Goal: Task Accomplishment & Management: Manage account settings

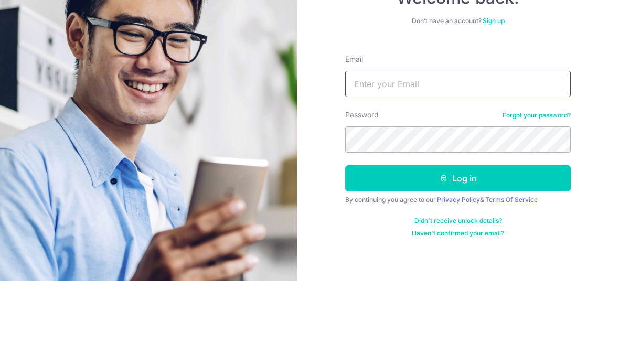
type input "[PERSON_NAME][EMAIL_ADDRESS][DOMAIN_NAME]"
click at [458, 248] on button "Log in" at bounding box center [458, 261] width 226 height 26
click at [489, 248] on button "Log in" at bounding box center [458, 261] width 226 height 26
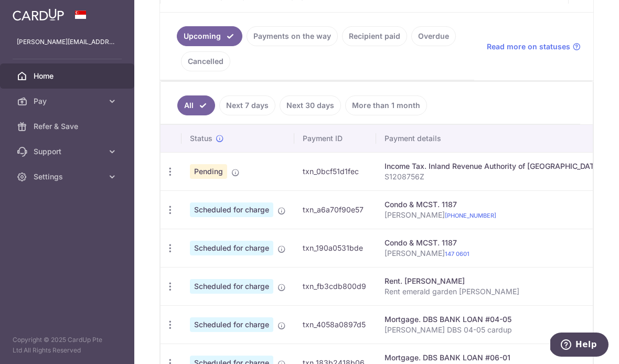
click at [342, 46] on link "Recipient paid" at bounding box center [374, 36] width 65 height 20
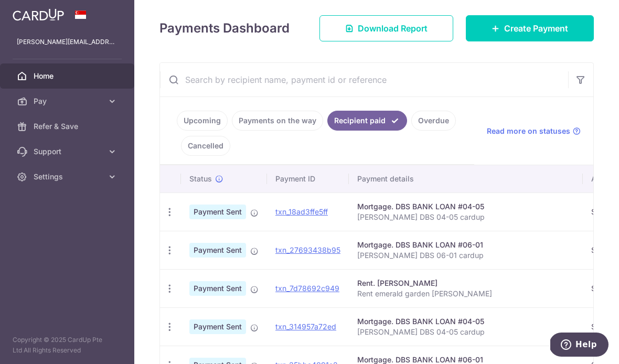
scroll to position [148, 0]
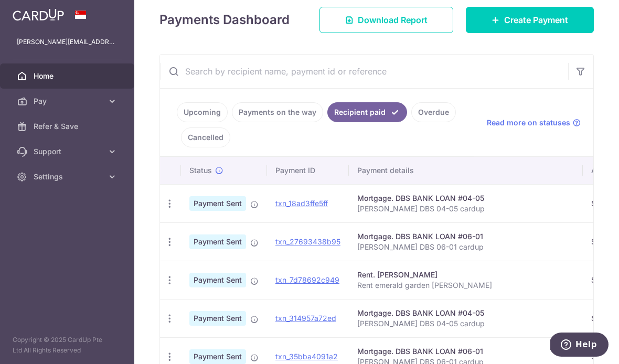
click at [230, 147] on link "Cancelled" at bounding box center [205, 137] width 49 height 20
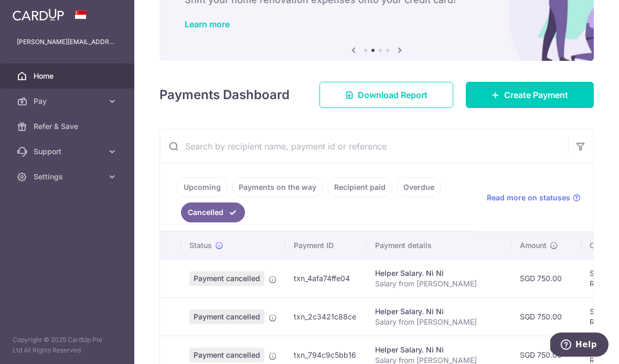
scroll to position [80, 0]
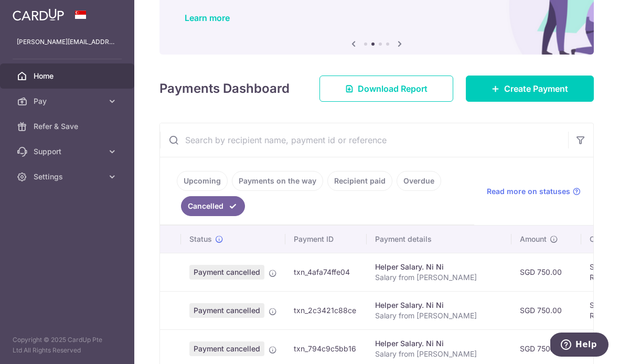
click at [397, 191] on link "Overdue" at bounding box center [419, 181] width 45 height 20
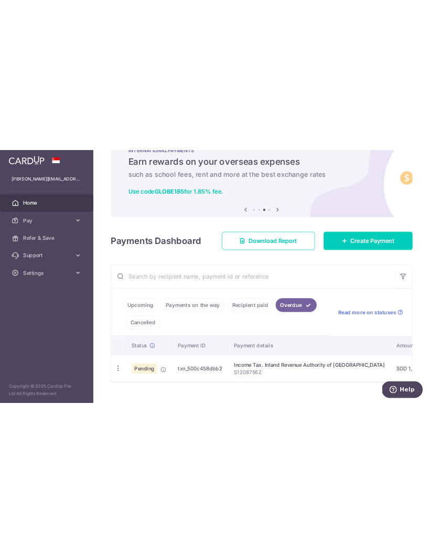
scroll to position [37, 0]
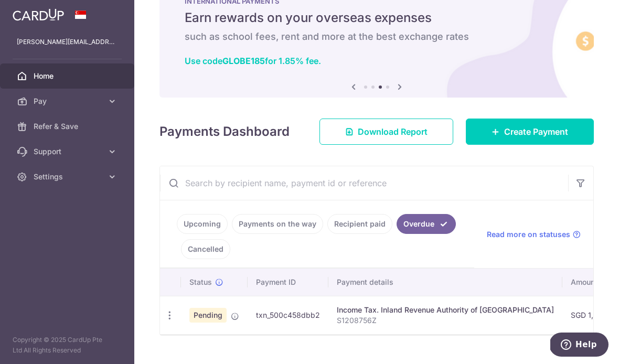
click at [164, 321] on icon "button" at bounding box center [169, 315] width 11 height 11
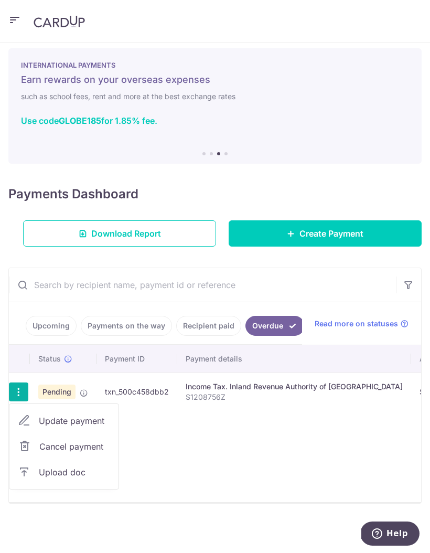
scroll to position [0, 0]
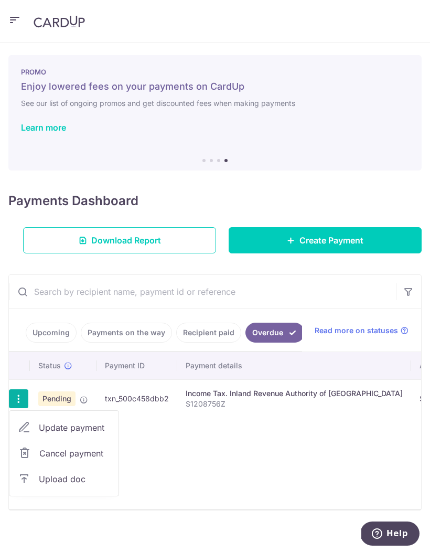
click at [163, 363] on div at bounding box center [215, 276] width 430 height 553
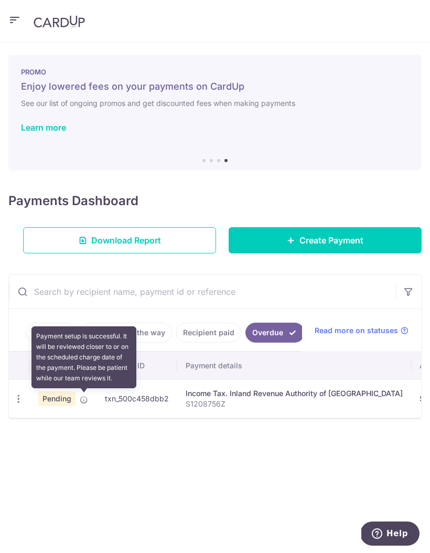
click at [88, 363] on icon at bounding box center [84, 399] width 8 height 8
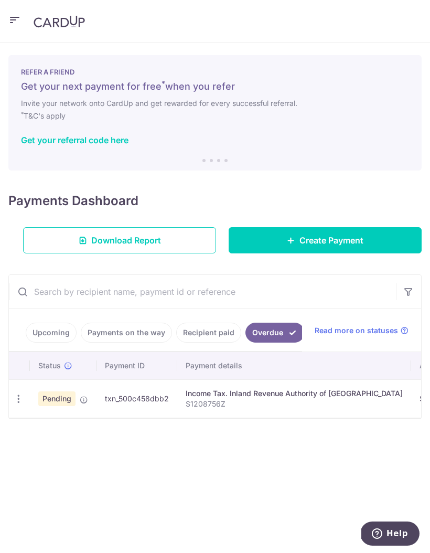
click at [374, 325] on span "Read more on statuses" at bounding box center [356, 330] width 83 height 10
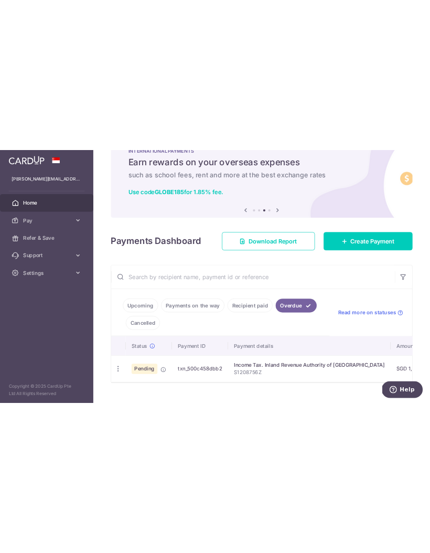
scroll to position [37, 0]
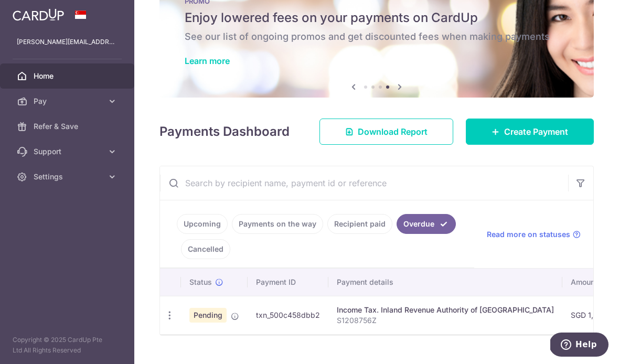
click at [231, 320] on icon at bounding box center [235, 316] width 8 height 8
click at [248, 286] on th "Payment ID" at bounding box center [288, 282] width 81 height 27
click at [164, 321] on icon "button" at bounding box center [169, 315] width 11 height 11
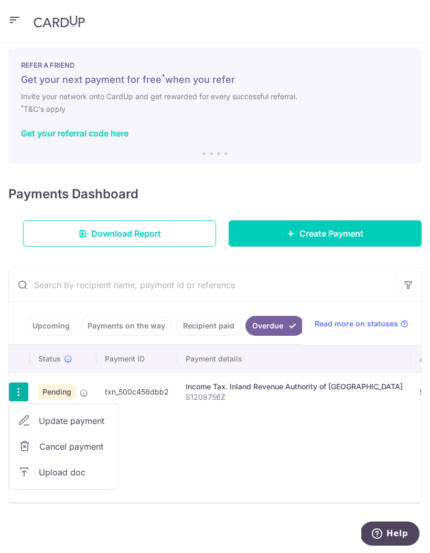
scroll to position [0, 0]
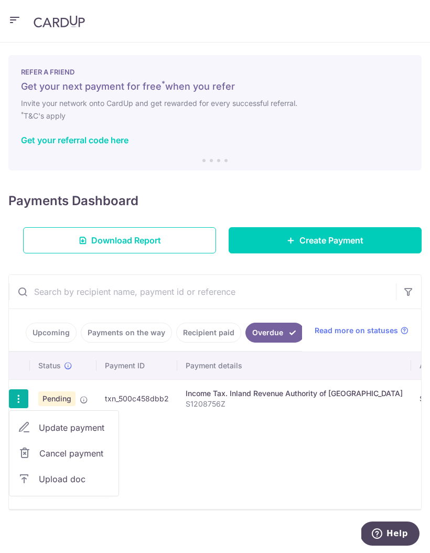
click at [63, 363] on span "Upload doc" at bounding box center [74, 479] width 71 height 13
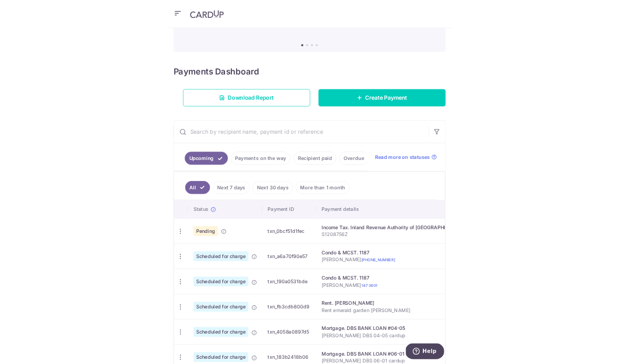
scroll to position [102, 0]
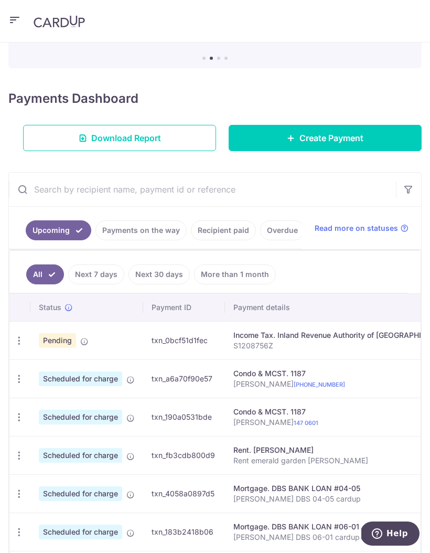
click at [22, 336] on icon "button" at bounding box center [19, 340] width 11 height 11
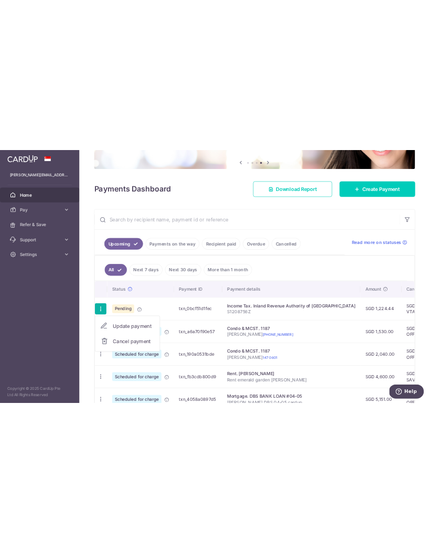
scroll to position [0, 0]
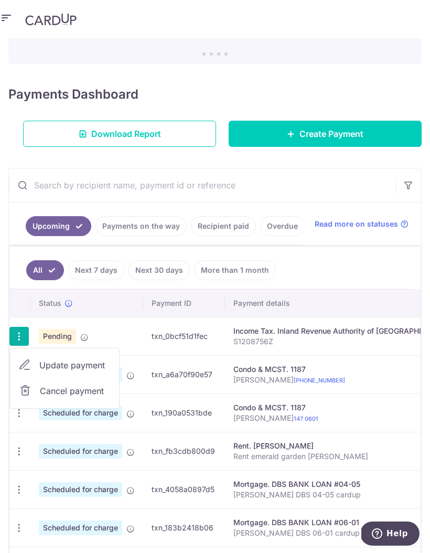
click at [348, 264] on div at bounding box center [215, 276] width 430 height 553
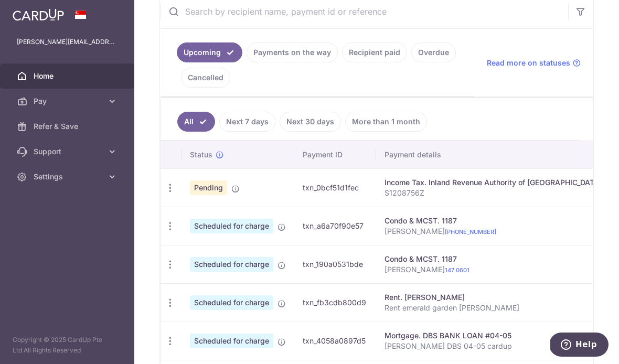
click at [411, 62] on link "Overdue" at bounding box center [433, 52] width 45 height 20
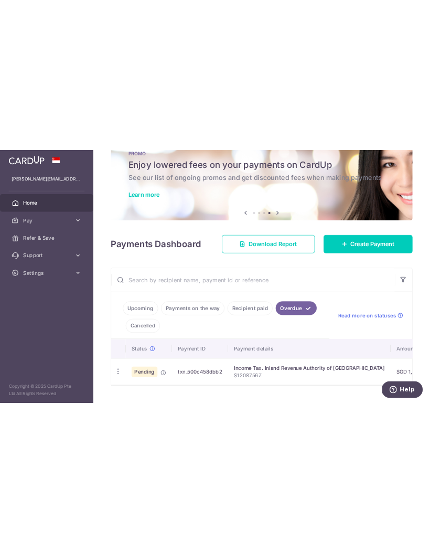
scroll to position [33, 0]
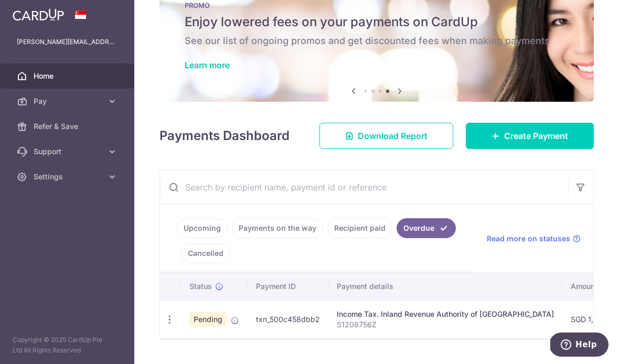
click at [164, 325] on icon "button" at bounding box center [169, 319] width 11 height 11
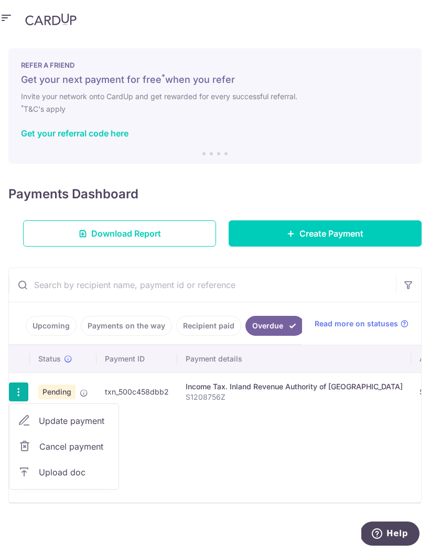
scroll to position [0, 0]
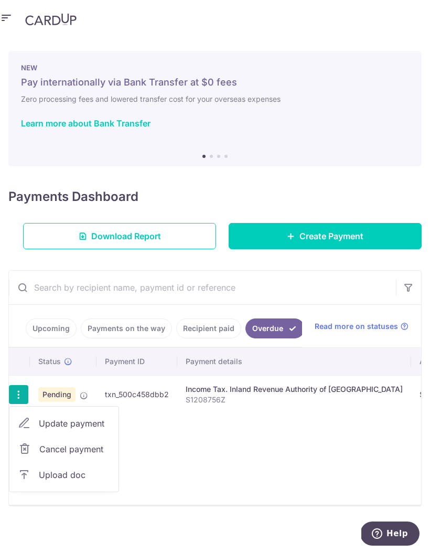
click at [71, 475] on span "Upload doc" at bounding box center [74, 474] width 71 height 13
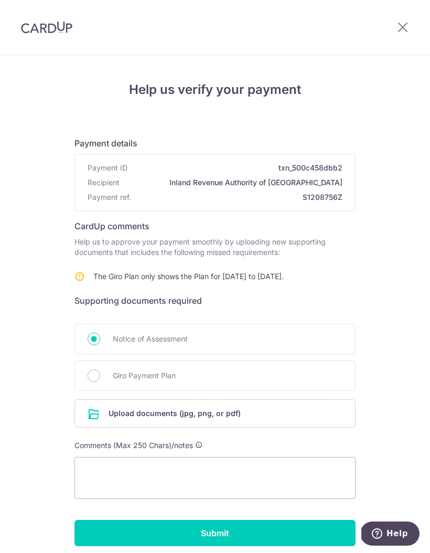
click at [402, 25] on icon at bounding box center [403, 26] width 13 height 13
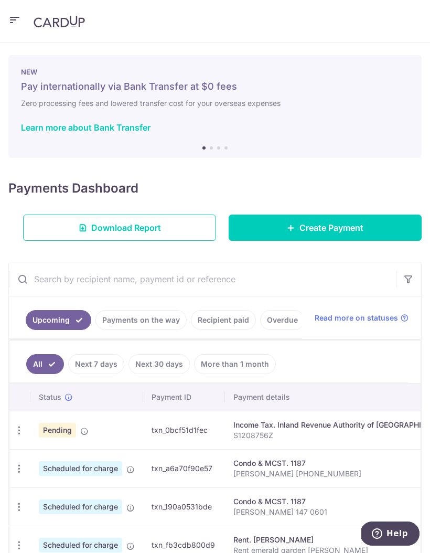
click at [166, 326] on link "Payments on the way" at bounding box center [140, 320] width 91 height 20
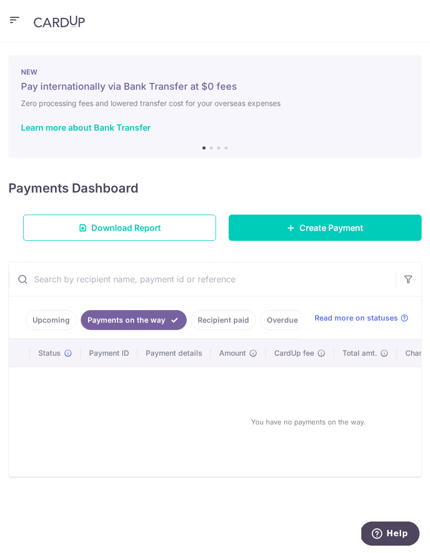
click at [227, 324] on link "Recipient paid" at bounding box center [223, 320] width 65 height 20
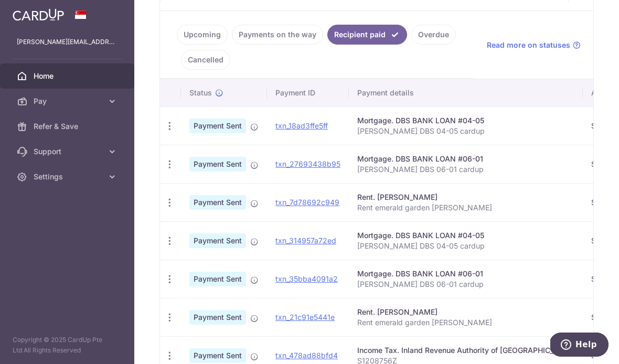
scroll to position [170, 0]
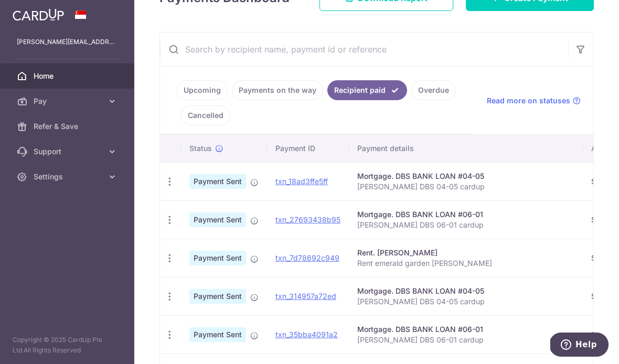
click at [177, 100] on link "Upcoming" at bounding box center [202, 90] width 51 height 20
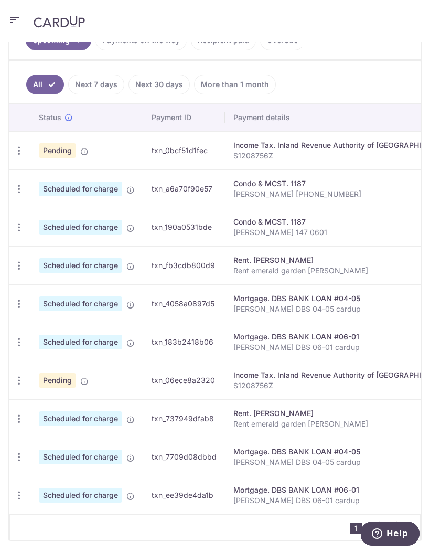
scroll to position [292, 0]
click at [387, 536] on span "Help" at bounding box center [379, 533] width 15 height 10
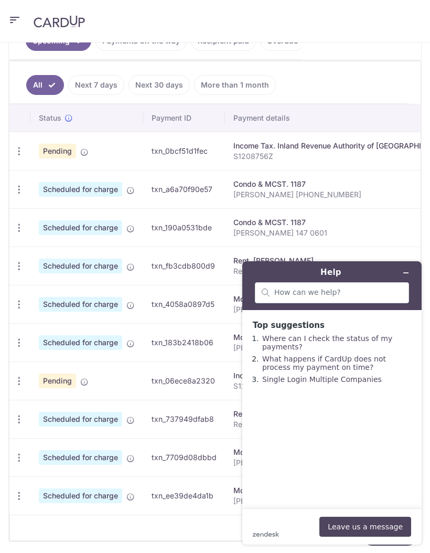
click at [412, 271] on button "Minimise widget" at bounding box center [406, 272] width 17 height 15
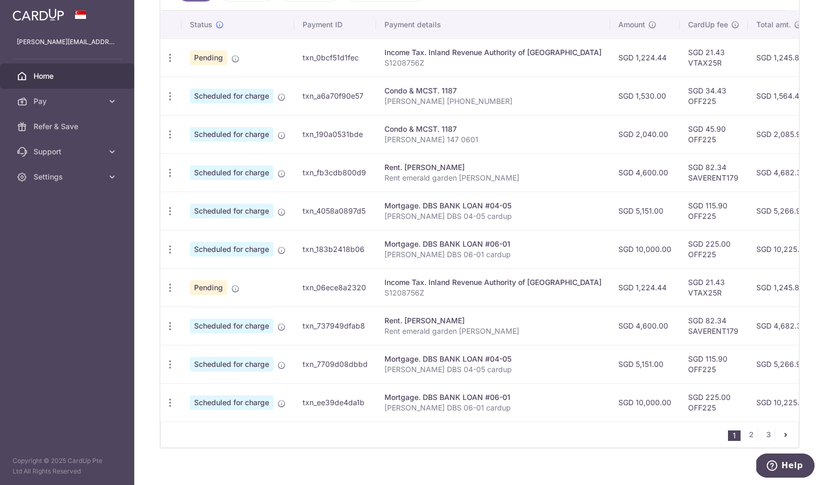
scroll to position [313, 0]
click at [430, 441] on nav "1 2 3" at bounding box center [763, 434] width 70 height 25
click at [430, 441] on link "2" at bounding box center [751, 435] width 13 height 13
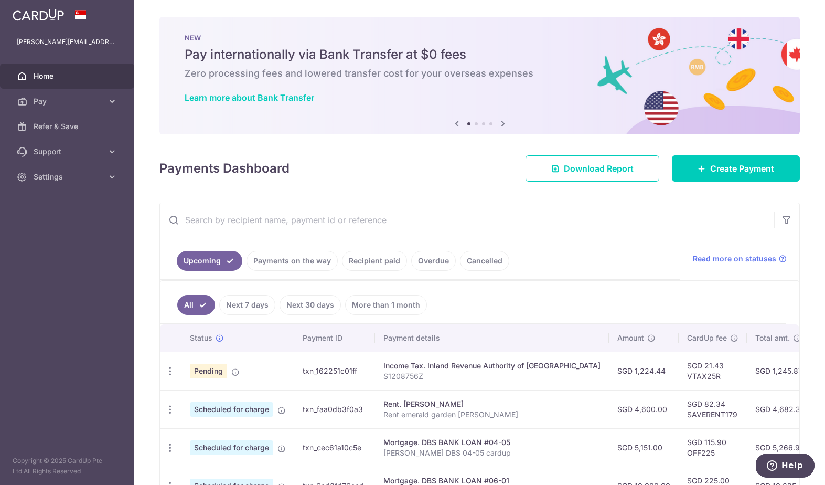
scroll to position [0, 0]
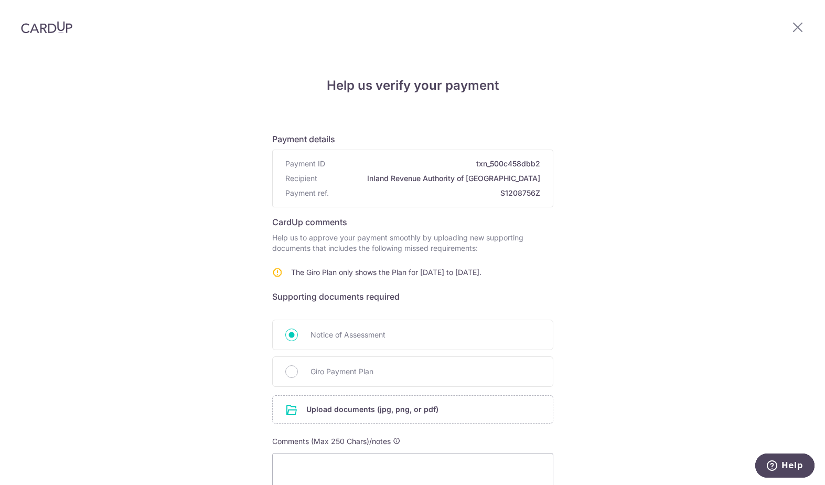
scroll to position [-19, 0]
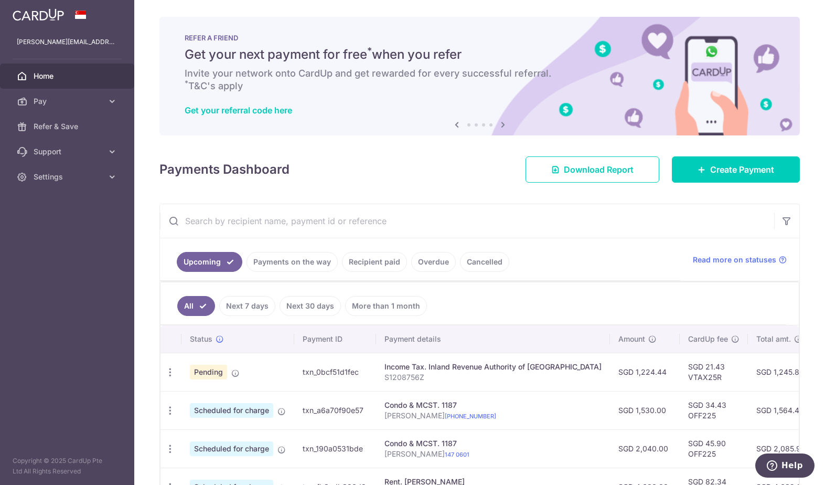
click at [562, 281] on ul "Upcoming Payments on the way Recipient paid Overdue Cancelled" at bounding box center [420, 259] width 520 height 42
